Goal: Register for event/course

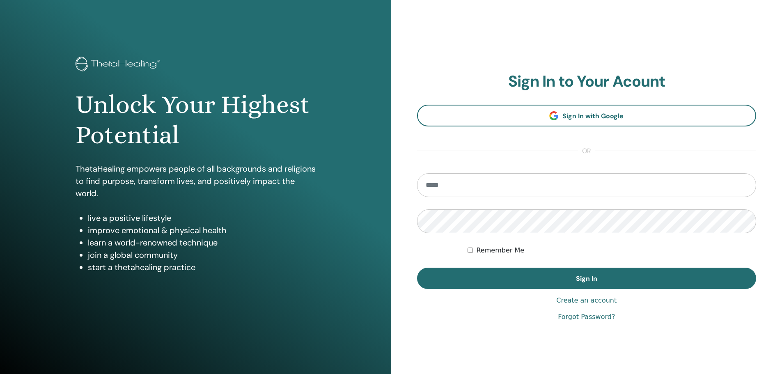
click at [460, 188] on input "email" at bounding box center [586, 185] width 339 height 24
type input "**********"
click at [417, 268] on button "Sign In" at bounding box center [586, 278] width 339 height 21
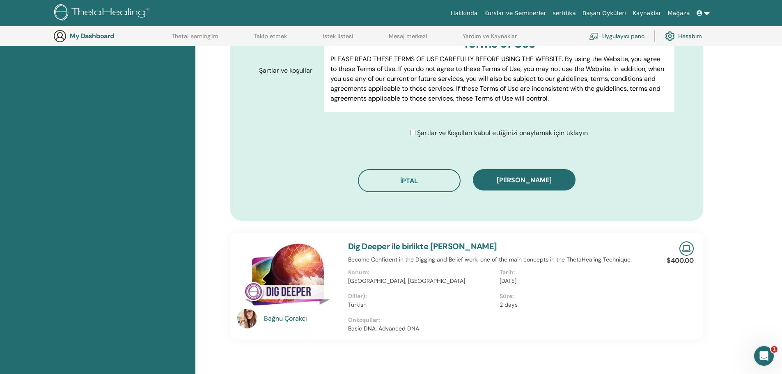
scroll to position [430, 0]
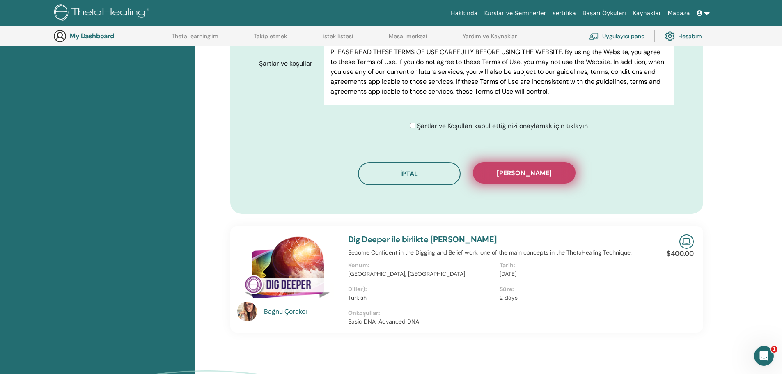
click at [537, 168] on button "Kaydı onayla" at bounding box center [524, 172] width 103 height 21
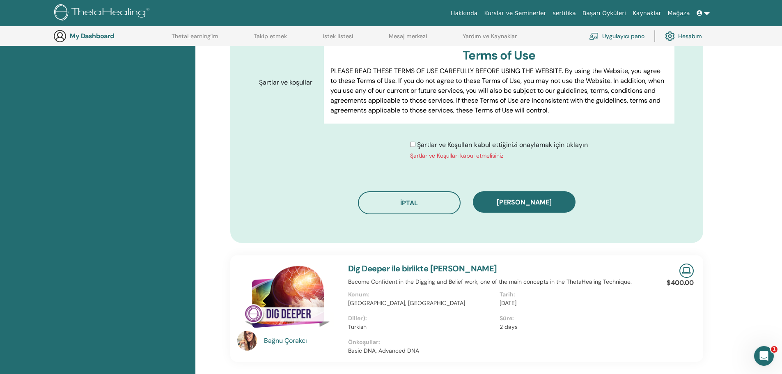
click at [416, 147] on div "Şartlar ve Koşulları kabul ettiğinizi onaylamak için tıklayın Şartlar ve Koşull…" at bounding box center [499, 150] width 178 height 20
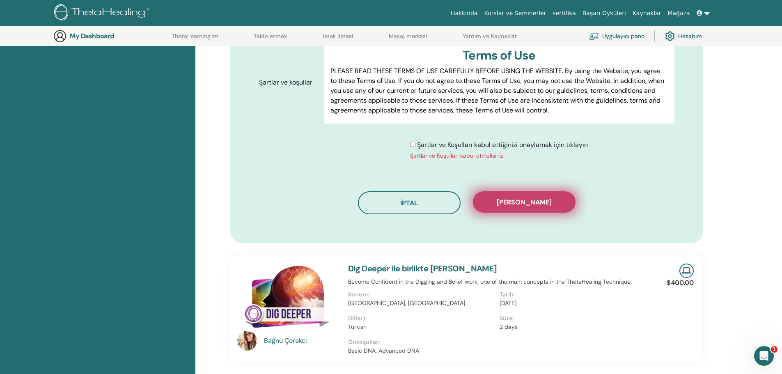
click at [529, 204] on span "Kaydı onayla" at bounding box center [524, 202] width 55 height 9
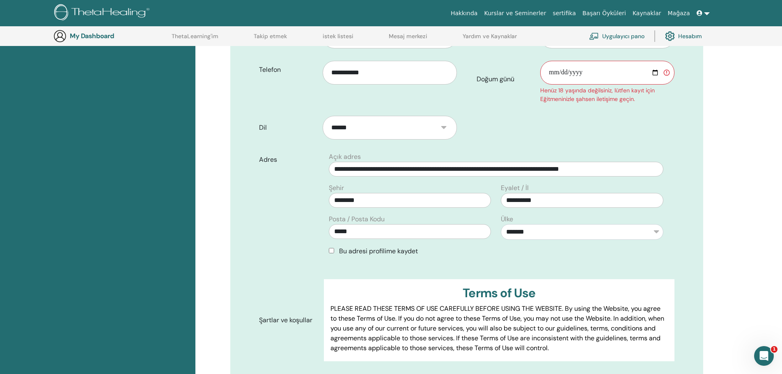
scroll to position [102, 0]
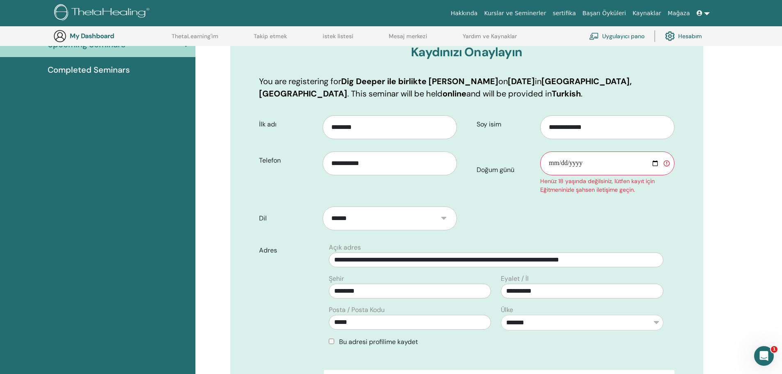
click at [548, 167] on input "Doğum günü" at bounding box center [607, 163] width 134 height 24
type input "**********"
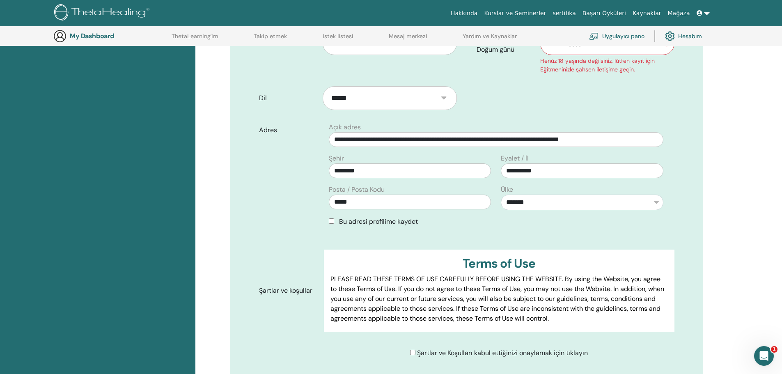
scroll to position [225, 0]
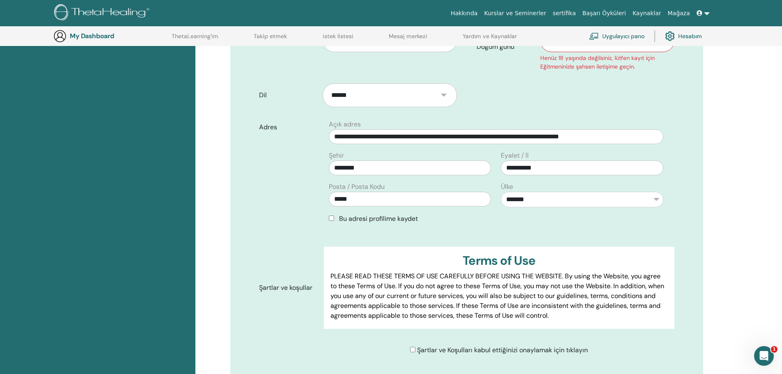
click at [607, 232] on div "**********" at bounding box center [467, 177] width 428 height 117
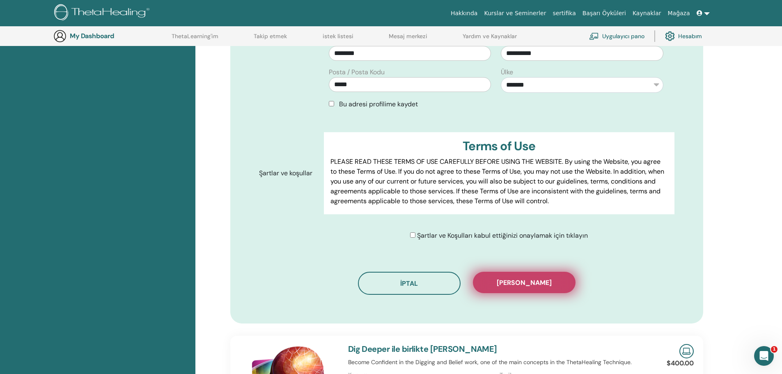
scroll to position [348, 0]
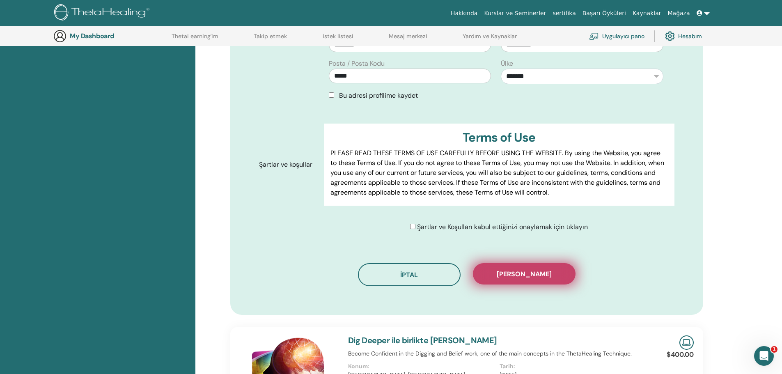
click at [552, 278] on button "Kaydı onayla" at bounding box center [524, 273] width 103 height 21
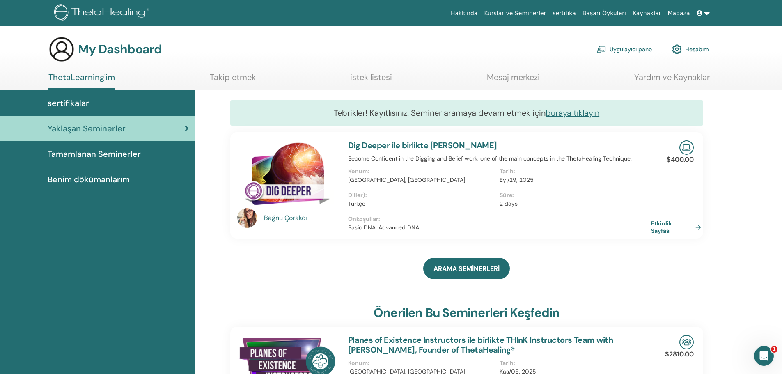
click at [706, 14] on link at bounding box center [703, 13] width 20 height 15
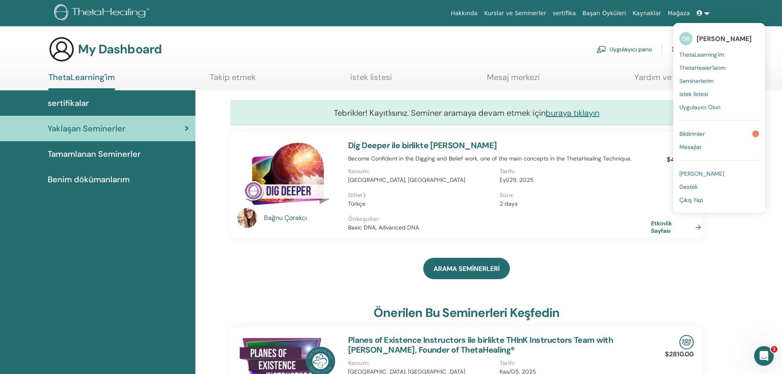
click at [710, 128] on link "Bildirimler 1" at bounding box center [719, 133] width 80 height 13
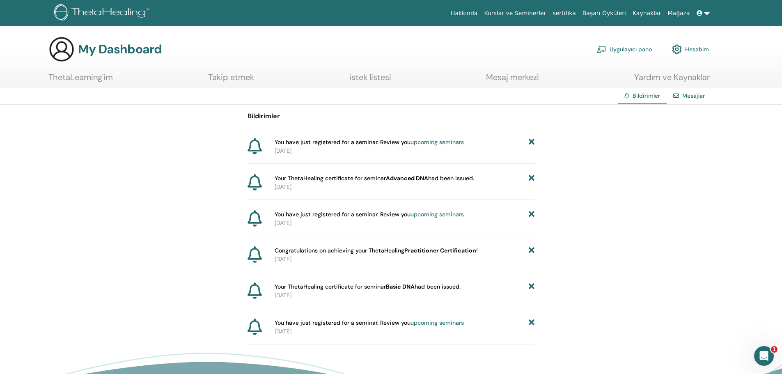
click at [697, 49] on link "Hesabım" at bounding box center [690, 49] width 37 height 18
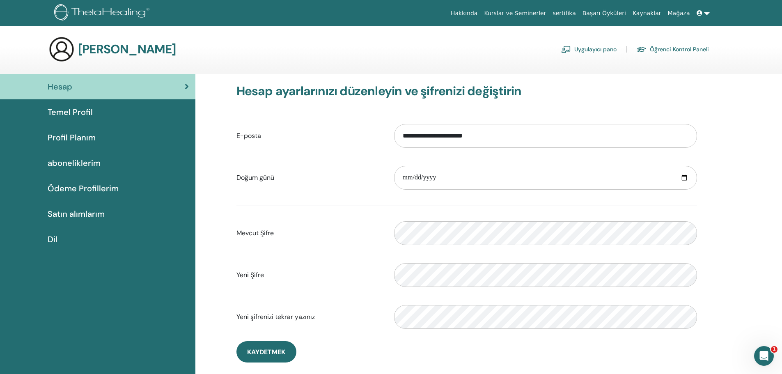
click at [703, 9] on link at bounding box center [703, 13] width 20 height 15
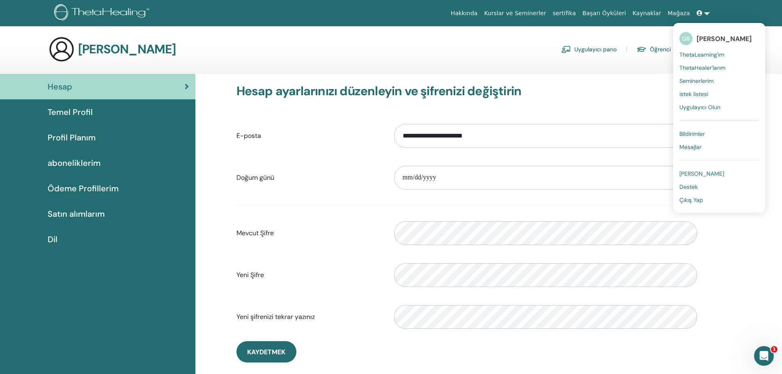
click at [696, 197] on span "Çıkış Yap" at bounding box center [691, 199] width 24 height 7
